Goal: Information Seeking & Learning: Learn about a topic

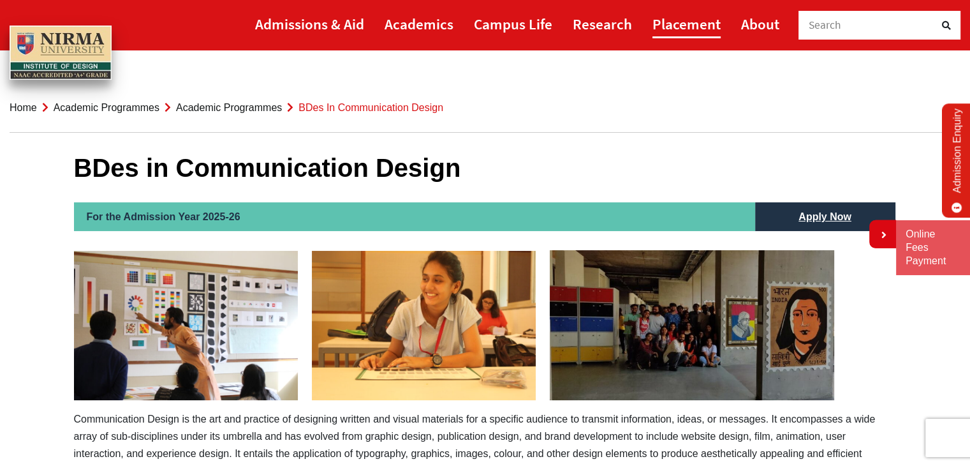
click at [682, 29] on link "Placement" at bounding box center [687, 24] width 68 height 29
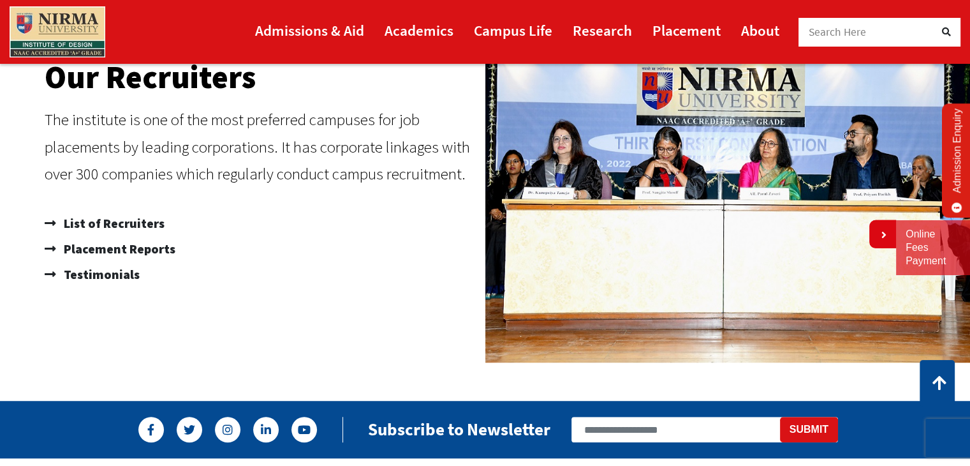
scroll to position [809, 0]
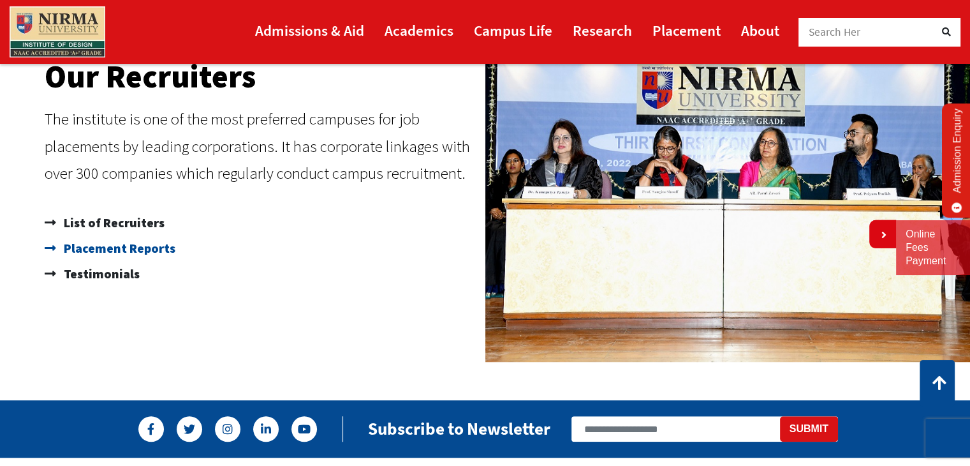
click at [157, 243] on span "Placement Reports" at bounding box center [118, 248] width 115 height 26
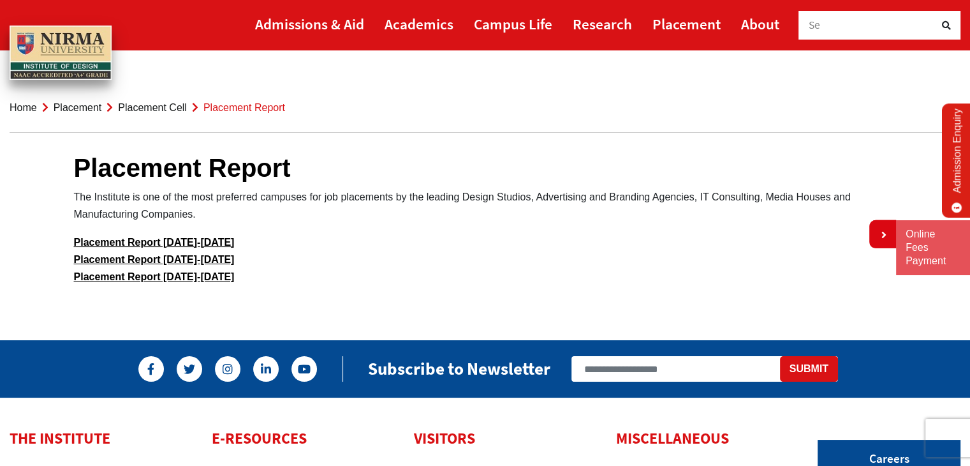
click at [197, 282] on p "Placement Report [DATE]-[DATE] Placement Report [DATE]-[DATE] Placement Report …" at bounding box center [485, 260] width 823 height 52
click at [192, 279] on link "Placement Report [DATE]-[DATE]" at bounding box center [154, 276] width 161 height 11
